Goal: Information Seeking & Learning: Compare options

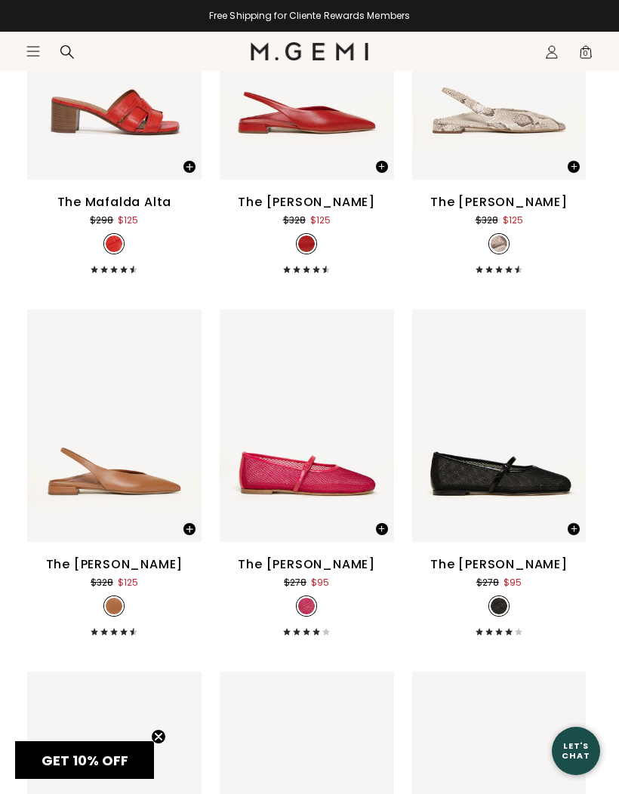
scroll to position [8121, 0]
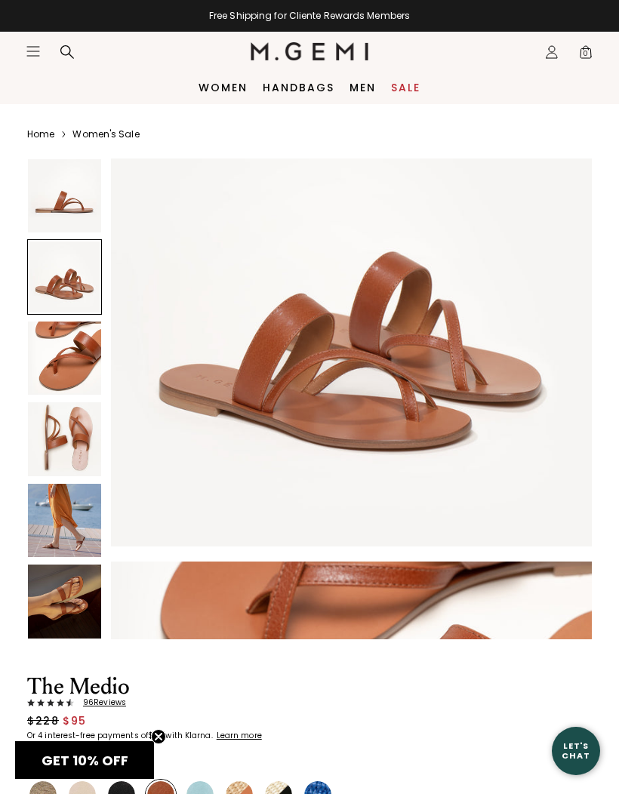
scroll to position [590, 0]
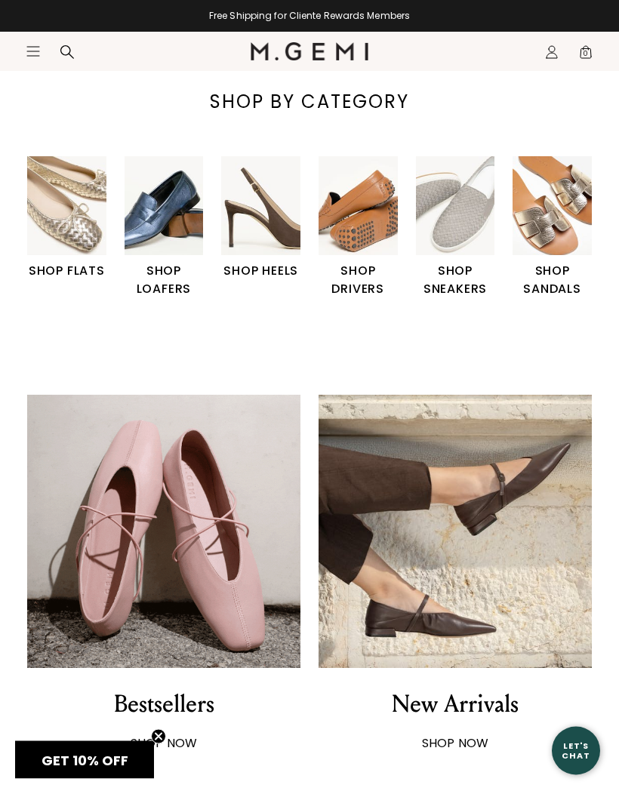
scroll to position [339, 0]
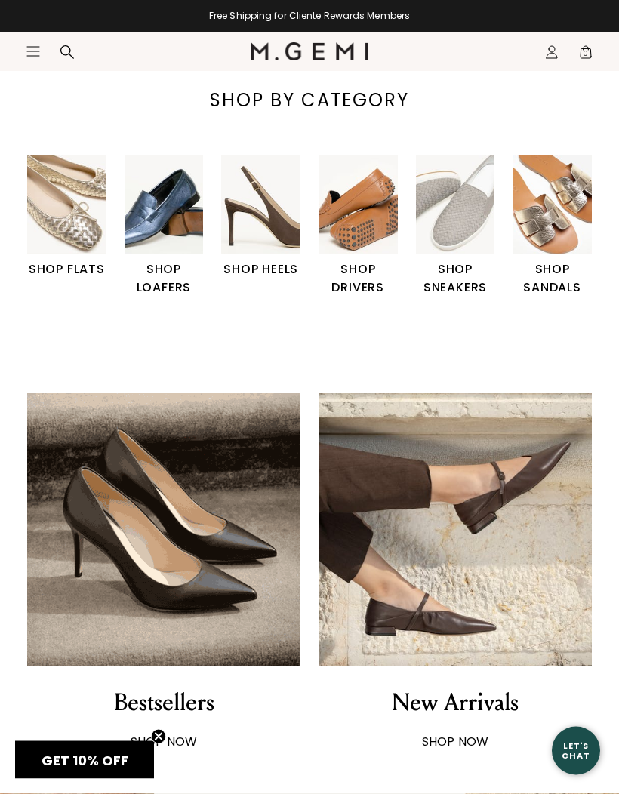
click at [56, 215] on img "1 / 6" at bounding box center [66, 204] width 79 height 99
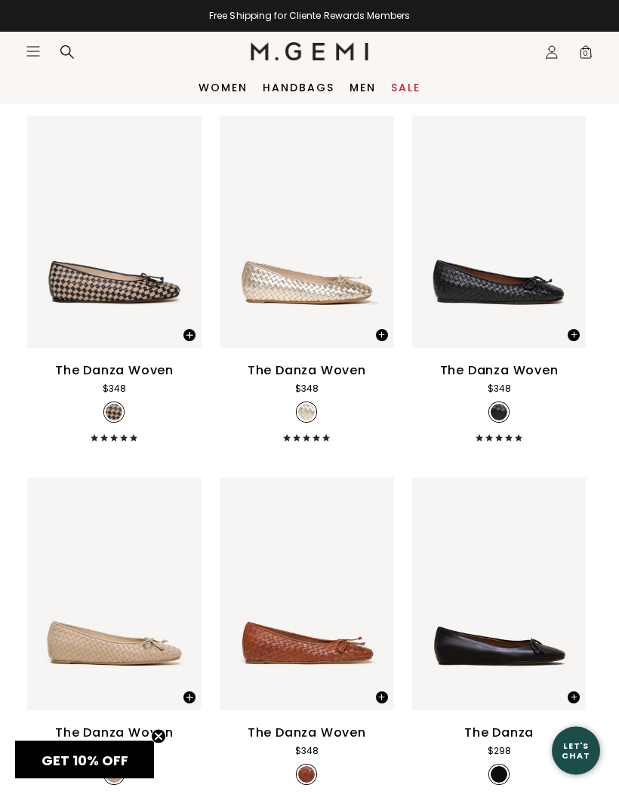
scroll to position [1551, 0]
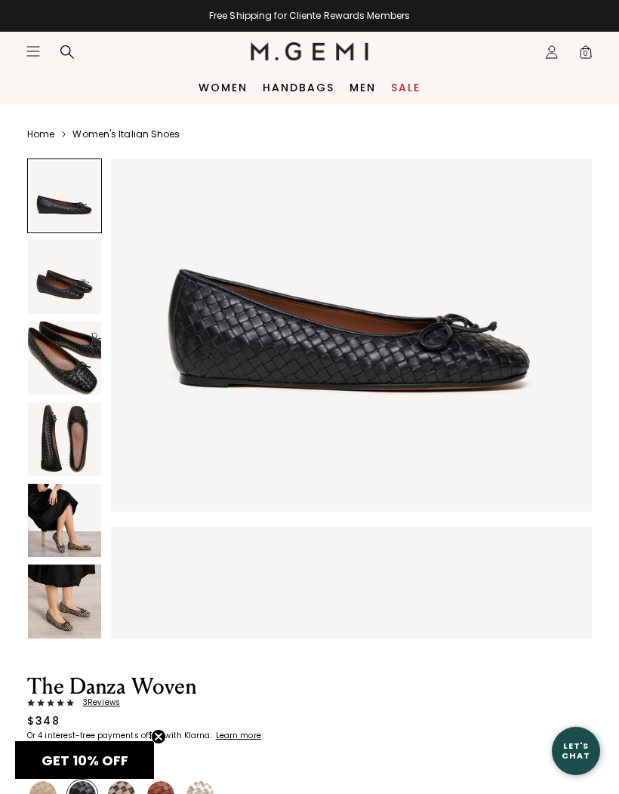
scroll to position [129, 0]
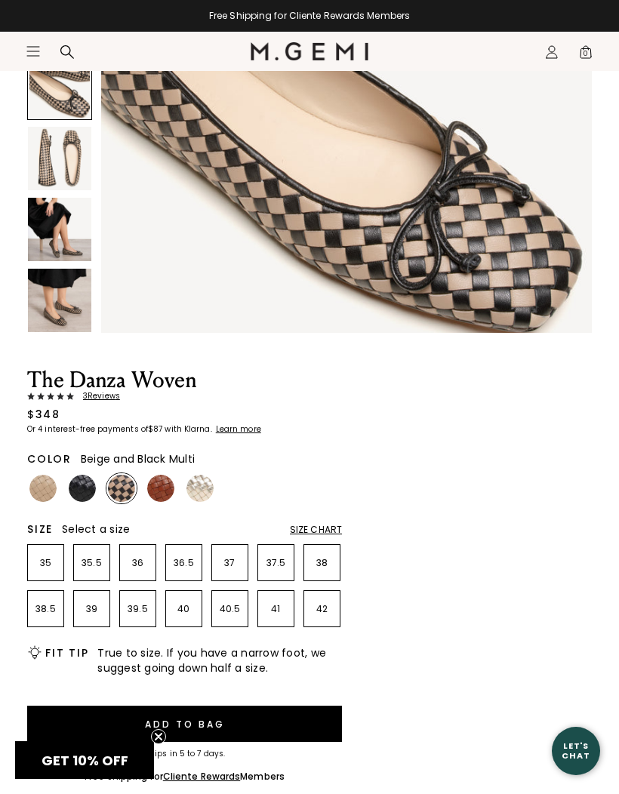
scroll to position [1501, 0]
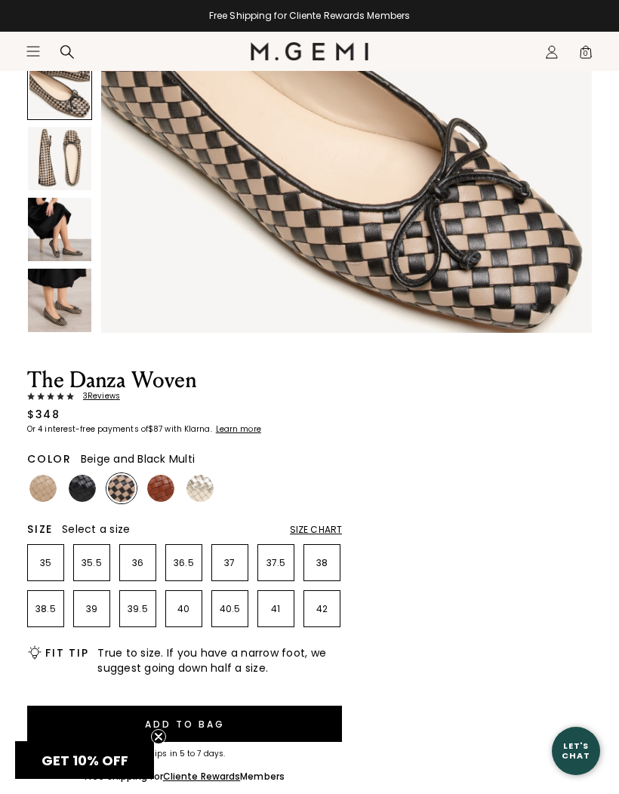
click at [101, 399] on span "3 Review s" at bounding box center [97, 396] width 46 height 9
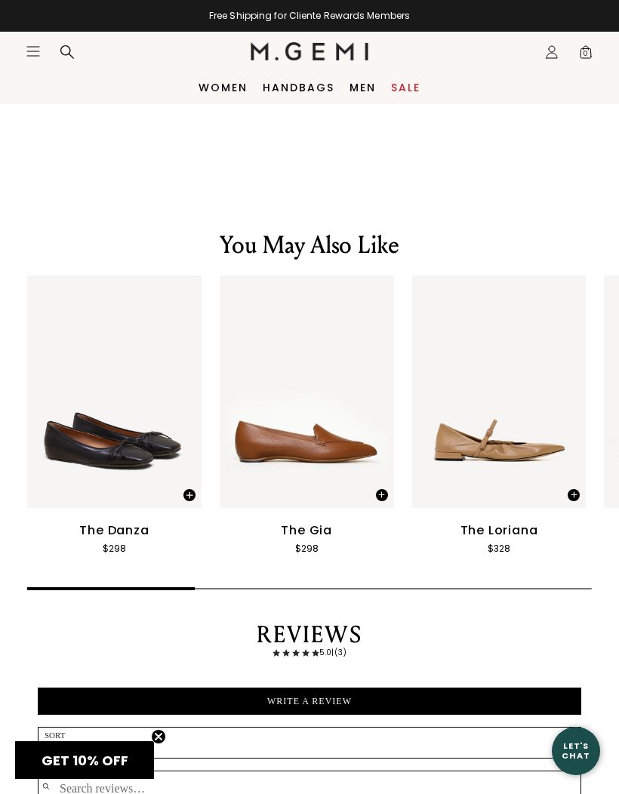
scroll to position [2093, 0]
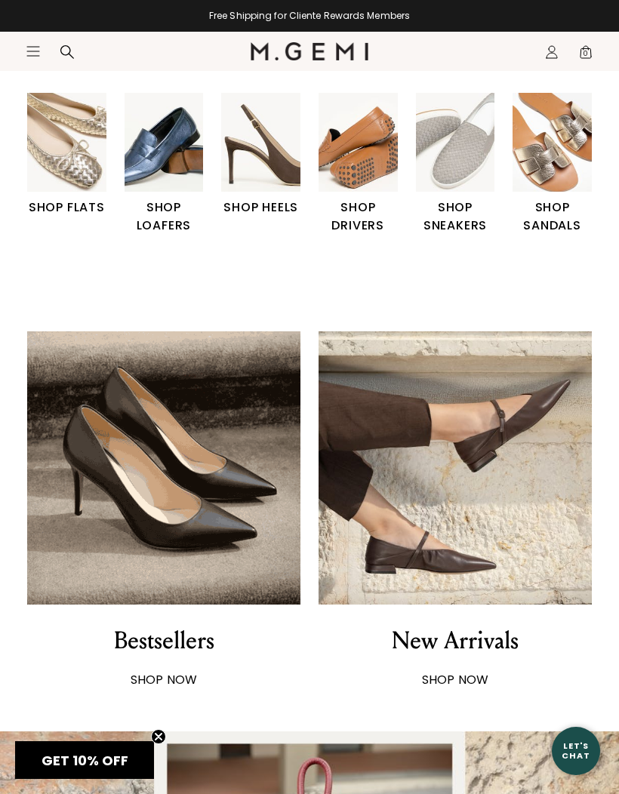
click at [203, 509] on img at bounding box center [163, 467] width 273 height 273
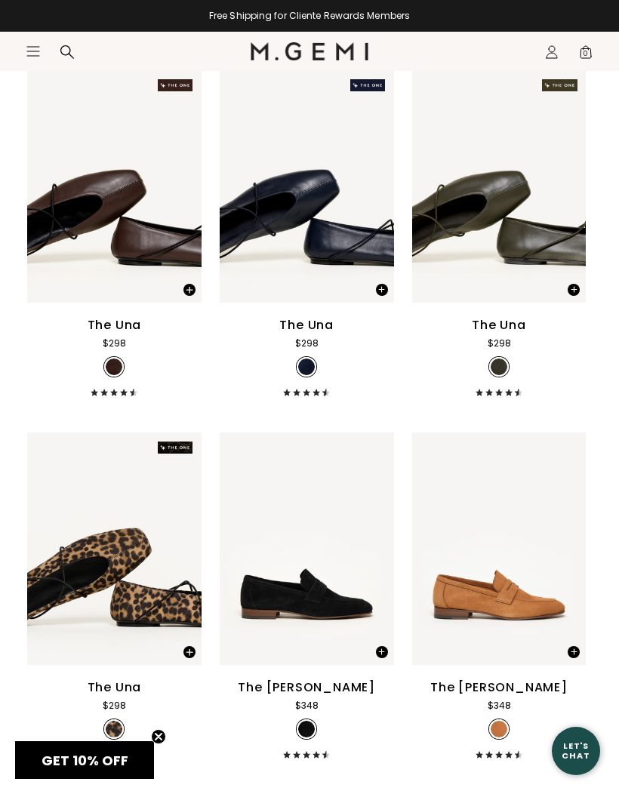
scroll to position [2386, 0]
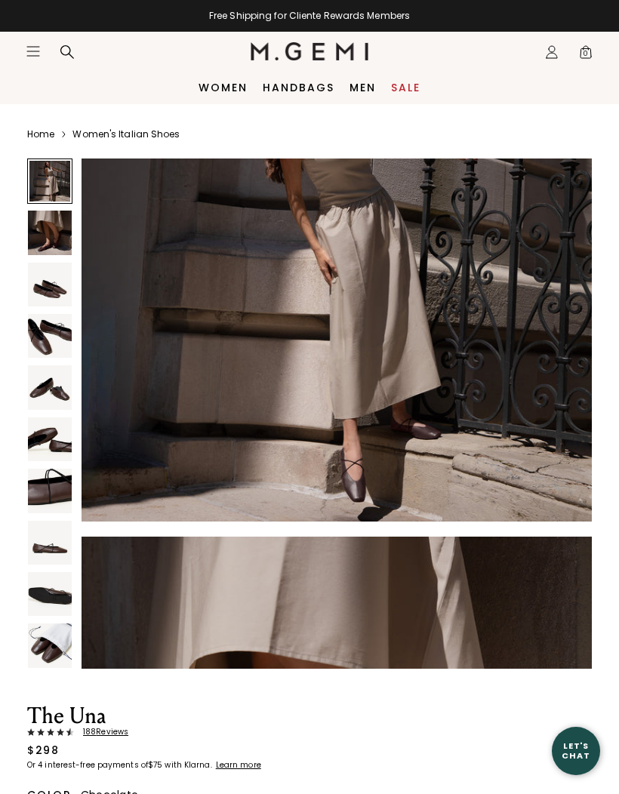
scroll to position [157, 0]
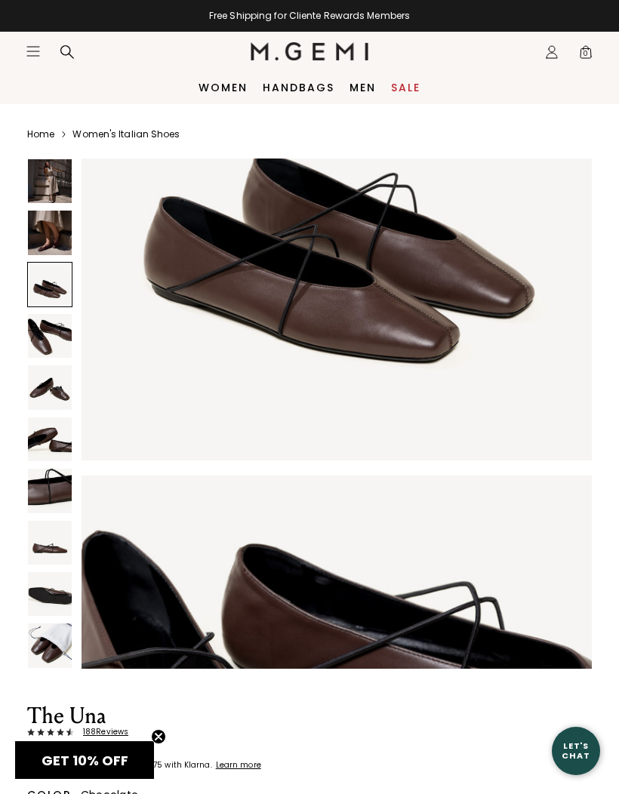
click at [368, 662] on img at bounding box center [337, 731] width 510 height 510
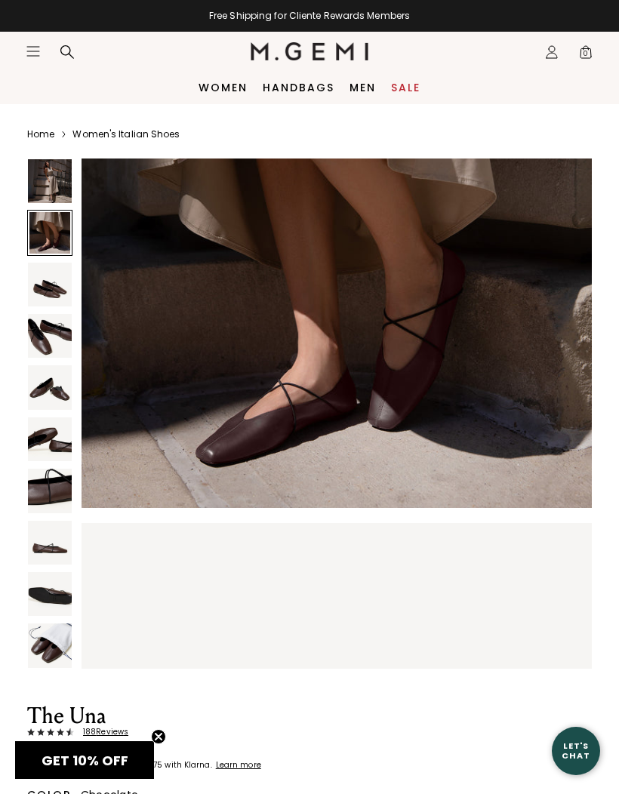
scroll to position [684, 0]
